Goal: Task Accomplishment & Management: Manage account settings

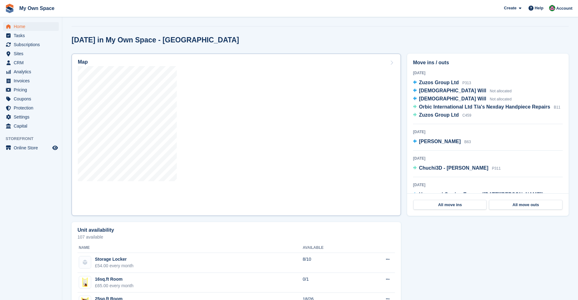
scroll to position [156, 0]
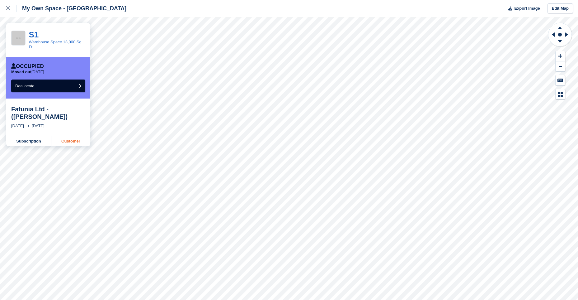
click at [69, 136] on link "Customer" at bounding box center [70, 141] width 39 height 10
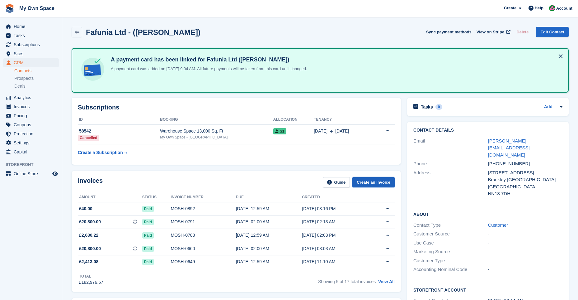
click at [376, 179] on link "Create an Invoice" at bounding box center [374, 182] width 42 height 10
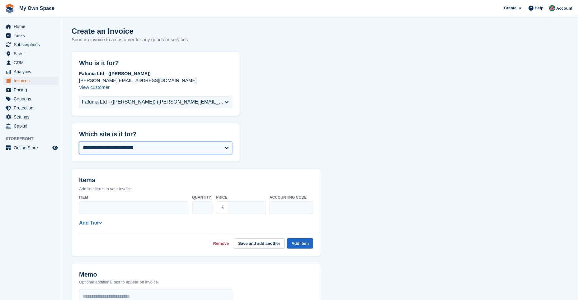
click at [228, 147] on select "**********" at bounding box center [155, 147] width 153 height 12
select select "****"
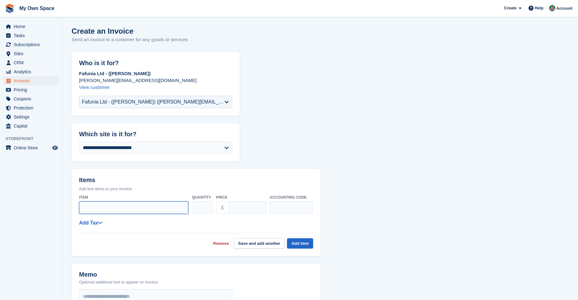
click at [102, 204] on input "Item" at bounding box center [133, 207] width 109 height 12
type input "**********"
drag, startPoint x: 243, startPoint y: 208, endPoint x: 222, endPoint y: 203, distance: 21.7
click at [222, 203] on div "£ ****" at bounding box center [241, 207] width 50 height 12
type input "*****"
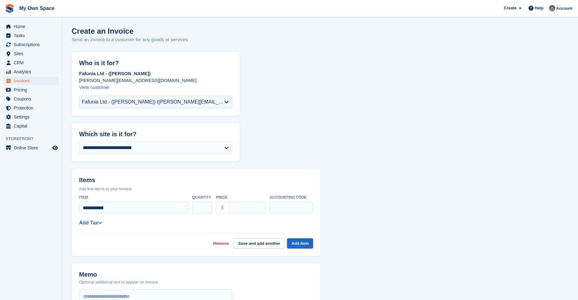
drag, startPoint x: 288, startPoint y: 218, endPoint x: 297, endPoint y: 228, distance: 13.0
click at [288, 219] on div "**********" at bounding box center [196, 220] width 234 height 56
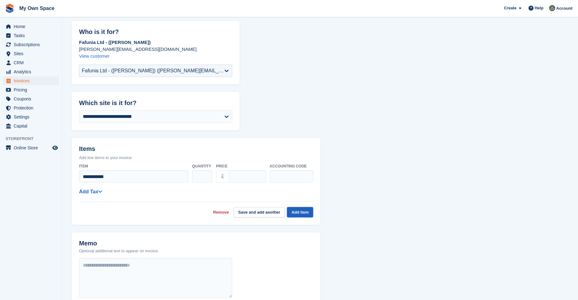
click at [301, 212] on button "Add item" at bounding box center [300, 212] width 26 height 10
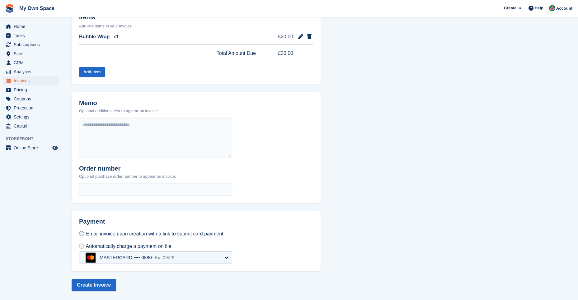
scroll to position [163, 0]
click at [93, 284] on button "Create Invoice" at bounding box center [94, 284] width 45 height 12
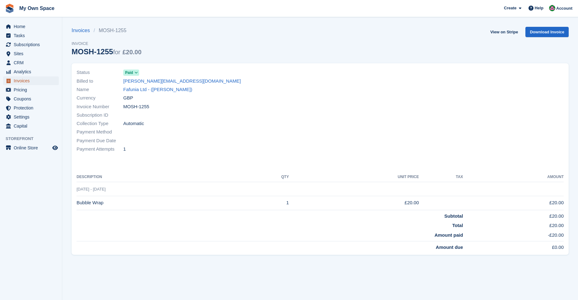
click at [26, 78] on span "Invoices" at bounding box center [32, 80] width 37 height 9
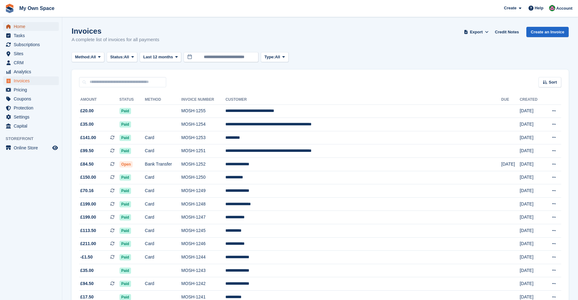
click at [27, 28] on span "Home" at bounding box center [32, 26] width 37 height 9
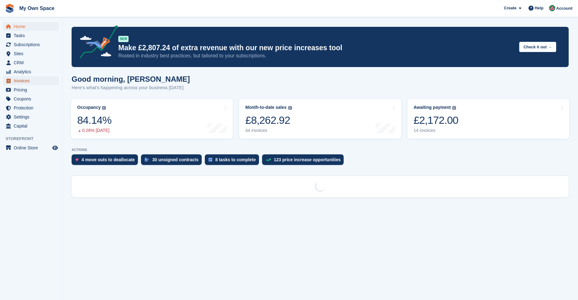
click at [28, 81] on span "Invoices" at bounding box center [32, 80] width 37 height 9
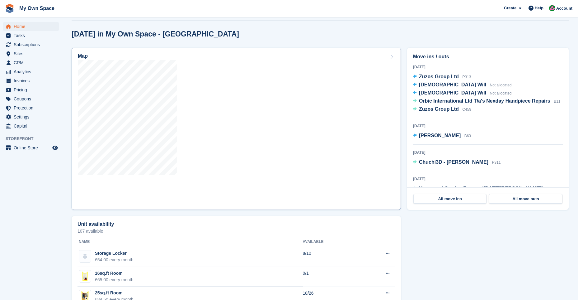
scroll to position [156, 0]
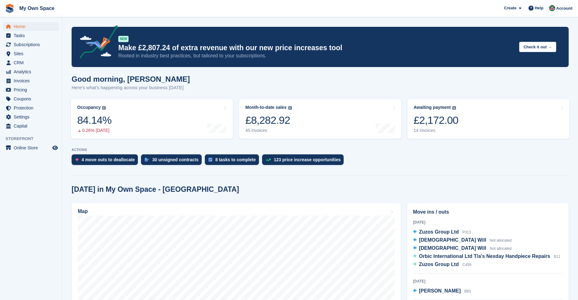
scroll to position [156, 0]
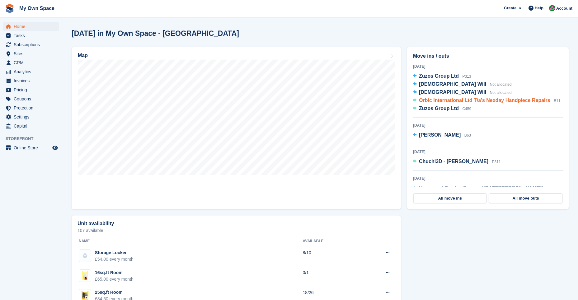
click at [451, 101] on span "Orbic International Ltd T/a's Nexday Handpiece Repairs" at bounding box center [484, 99] width 131 height 5
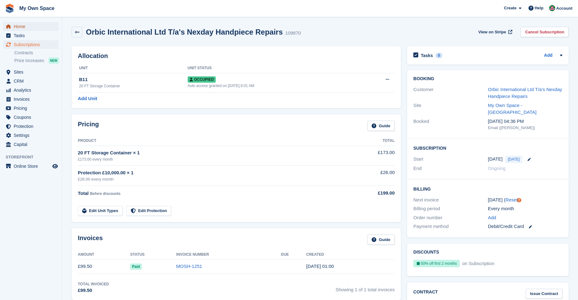
click at [20, 23] on span "Home" at bounding box center [32, 26] width 37 height 9
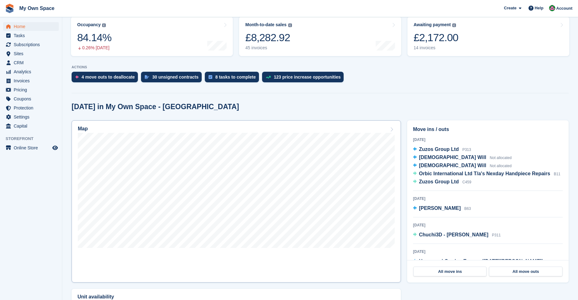
scroll to position [93, 0]
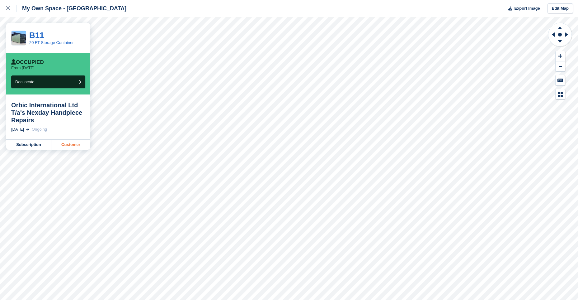
click at [71, 147] on link "Customer" at bounding box center [70, 145] width 39 height 10
click at [74, 145] on link "Customer" at bounding box center [70, 145] width 39 height 10
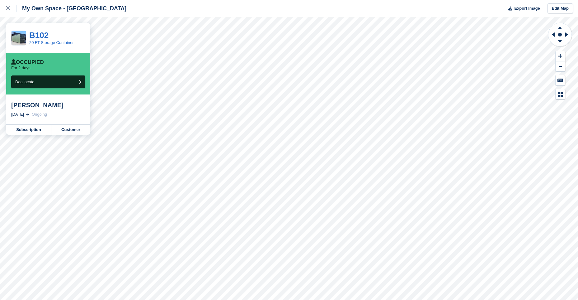
drag, startPoint x: 561, startPoint y: 37, endPoint x: 549, endPoint y: 42, distance: 13.0
click at [556, 39] on icon at bounding box center [560, 34] width 25 height 25
click at [562, 26] on icon at bounding box center [560, 27] width 16 height 8
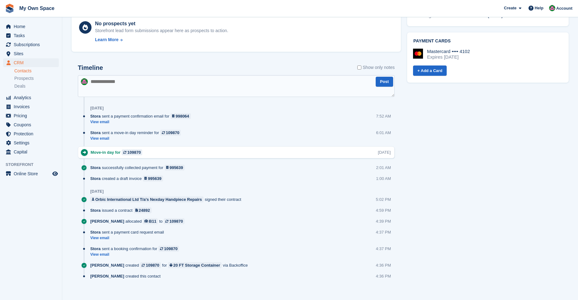
scroll to position [318, 0]
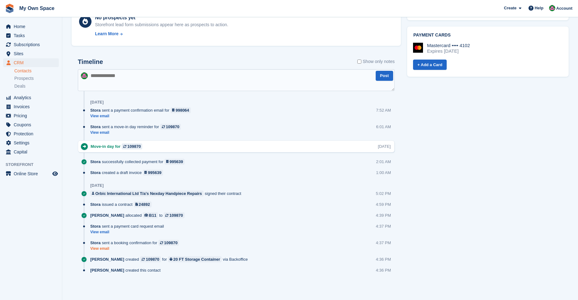
click at [101, 249] on link "View email" at bounding box center [136, 248] width 92 height 5
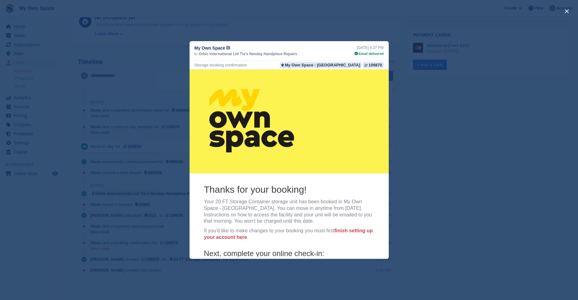
scroll to position [0, 0]
click at [287, 29] on div "close" at bounding box center [289, 150] width 578 height 300
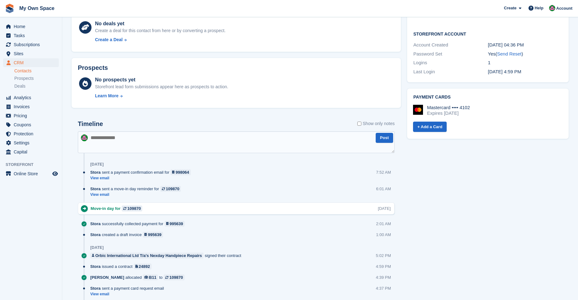
scroll to position [131, 0]
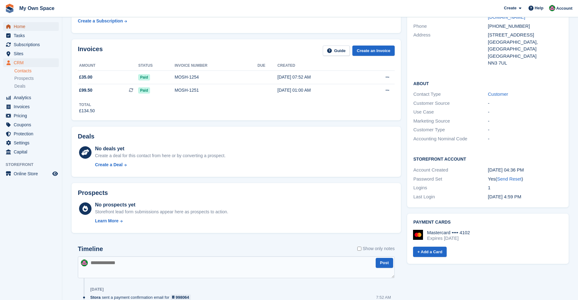
click at [22, 26] on span "Home" at bounding box center [32, 26] width 37 height 9
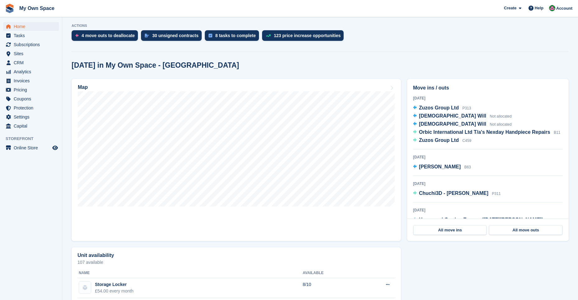
scroll to position [125, 0]
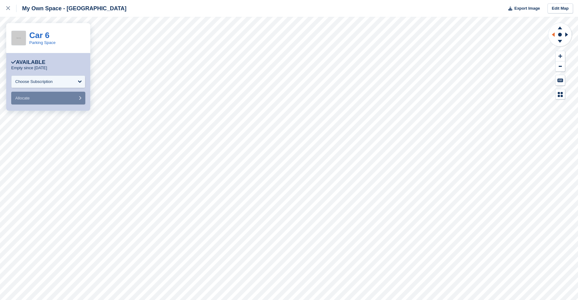
drag, startPoint x: 560, startPoint y: 26, endPoint x: 553, endPoint y: 31, distance: 7.9
click at [559, 28] on icon at bounding box center [560, 27] width 16 height 8
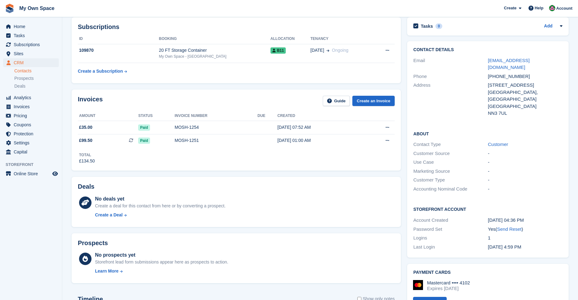
scroll to position [38, 0]
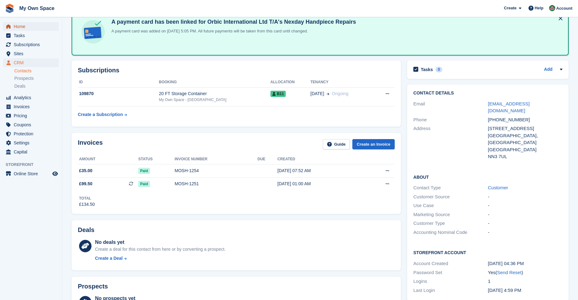
click at [32, 27] on span "Home" at bounding box center [32, 26] width 37 height 9
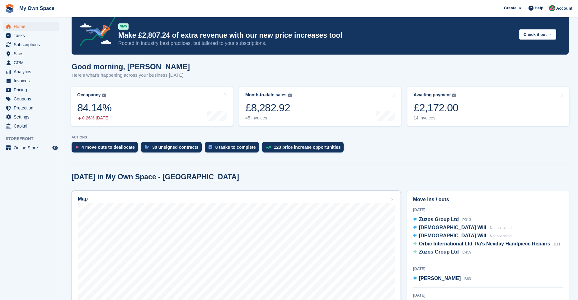
scroll to position [93, 0]
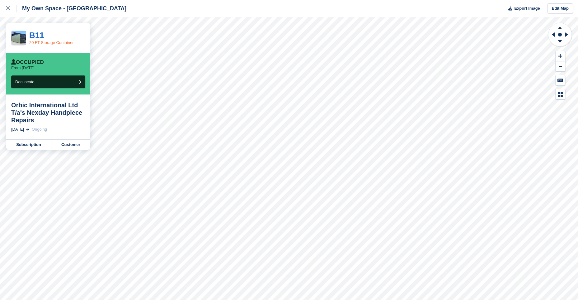
click at [51, 40] on link "20 FT Storage Container" at bounding box center [51, 42] width 45 height 5
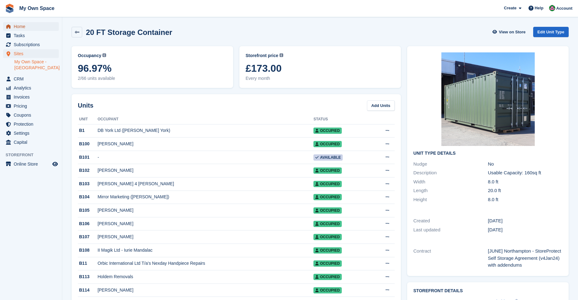
click at [14, 26] on span "Home" at bounding box center [32, 26] width 37 height 9
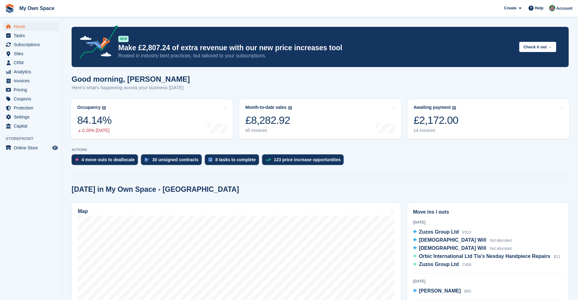
scroll to position [93, 0]
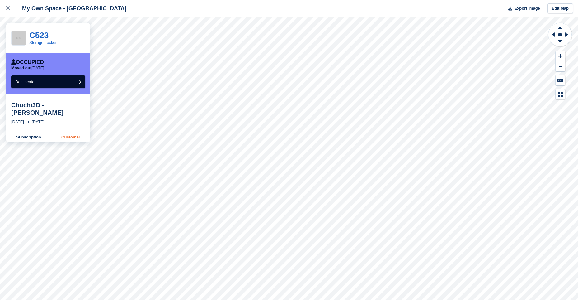
click at [80, 137] on link "Customer" at bounding box center [70, 137] width 39 height 10
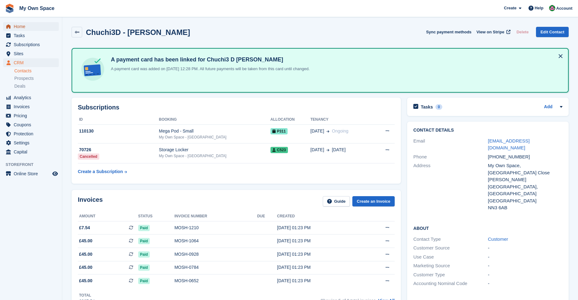
drag, startPoint x: 23, startPoint y: 26, endPoint x: 144, endPoint y: 84, distance: 133.7
click at [24, 26] on span "Home" at bounding box center [32, 26] width 37 height 9
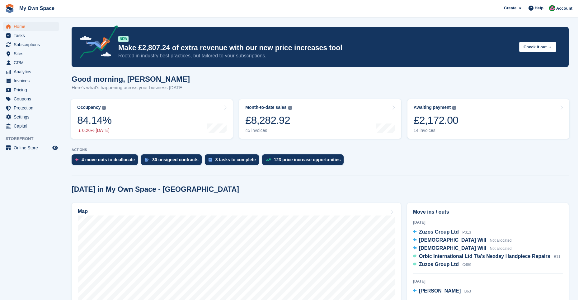
scroll to position [125, 0]
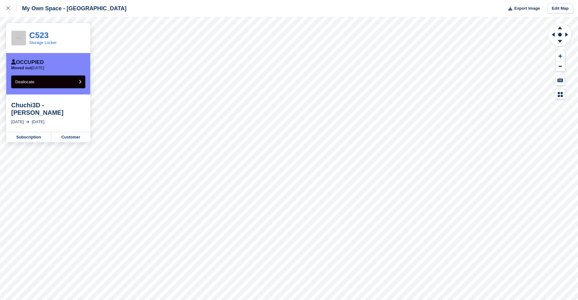
click at [46, 81] on button "Deallocate" at bounding box center [48, 81] width 74 height 13
click at [73, 136] on link "Customer" at bounding box center [70, 137] width 39 height 10
